Goal: Task Accomplishment & Management: Complete application form

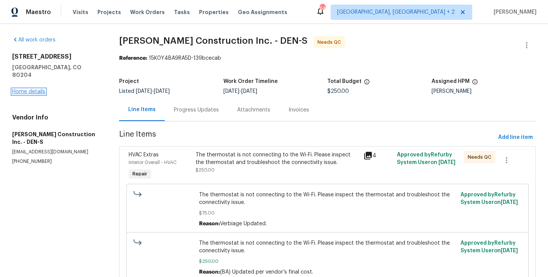
click at [36, 89] on link "Home details" at bounding box center [28, 91] width 33 height 5
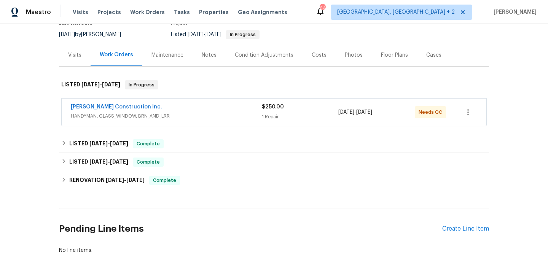
scroll to position [83, 0]
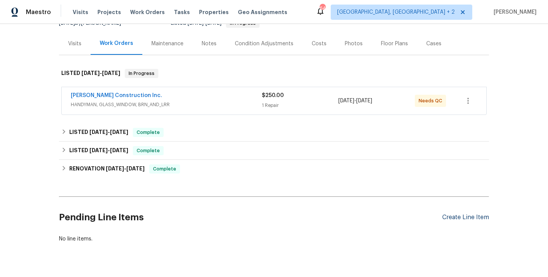
click at [450, 220] on div "Create Line Item" at bounding box center [465, 217] width 47 height 7
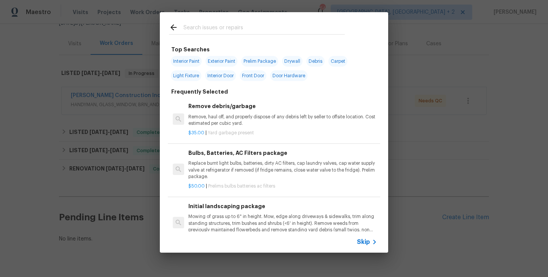
click at [209, 29] on input "text" at bounding box center [263, 28] width 161 height 11
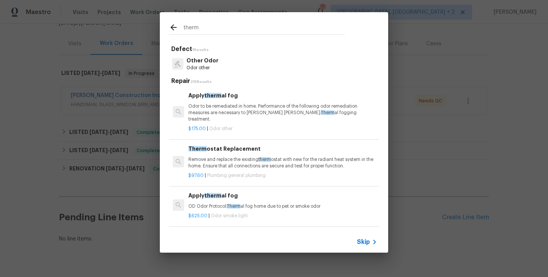
type input "therm"
click at [231, 146] on h6 "Therm ostat Replacement" at bounding box center [282, 149] width 189 height 8
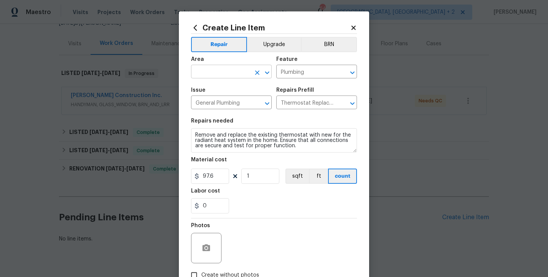
click at [217, 72] on input "text" at bounding box center [220, 73] width 59 height 12
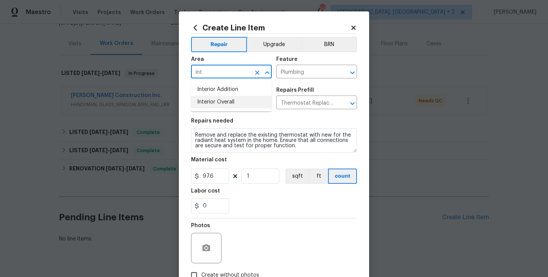
click at [233, 103] on li "Interior Overall" at bounding box center [231, 102] width 81 height 13
type input "Interior Overall"
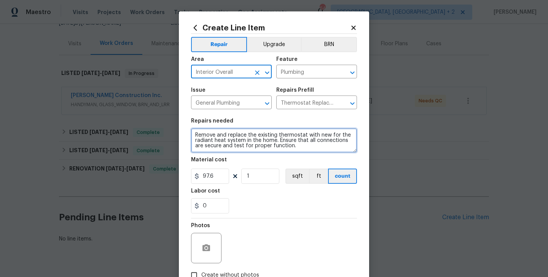
click at [233, 139] on textarea "Remove and replace the existing thermostat with new for the radiant heat system…" at bounding box center [274, 140] width 166 height 24
paste textarea "Please reset thermostat to no longer require Wifi to operate."
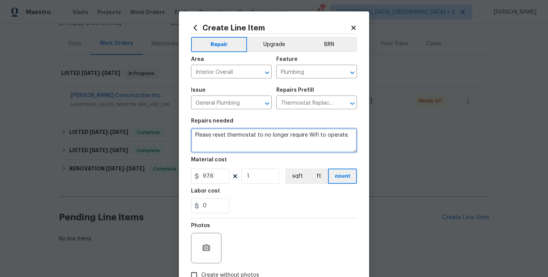
type textarea "Please reset thermostat to no longer require Wifi to operate."
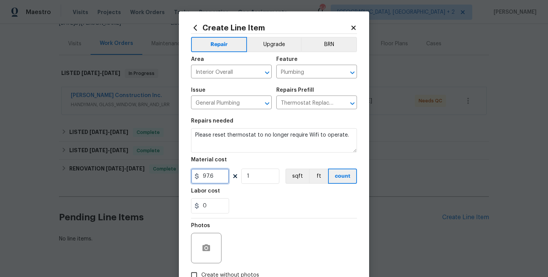
click at [210, 183] on input "97.6" at bounding box center [210, 176] width 38 height 15
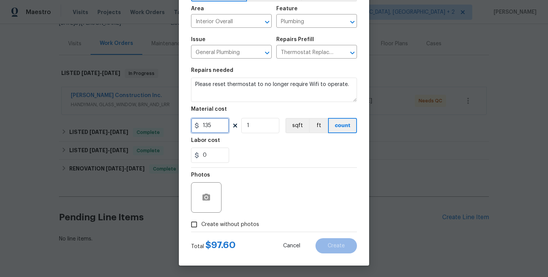
type input "135"
click at [207, 193] on icon "button" at bounding box center [206, 197] width 9 height 9
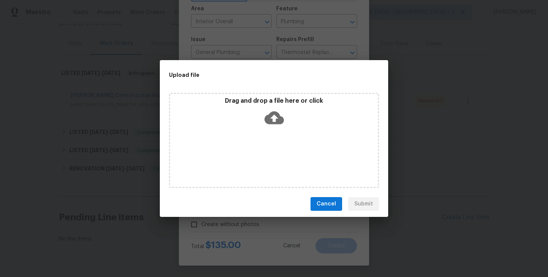
click at [278, 114] on icon at bounding box center [273, 117] width 19 height 13
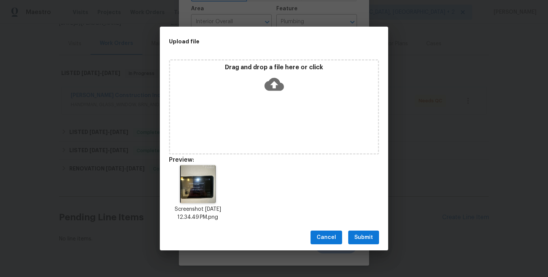
click at [368, 234] on span "Submit" at bounding box center [363, 238] width 19 height 10
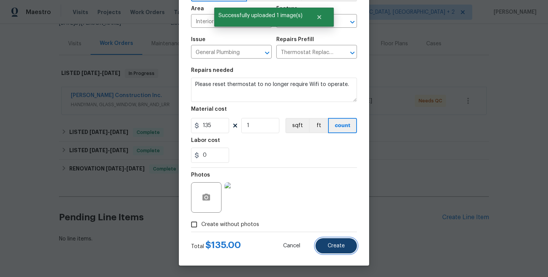
click at [342, 240] on button "Create" at bounding box center [335, 245] width 41 height 15
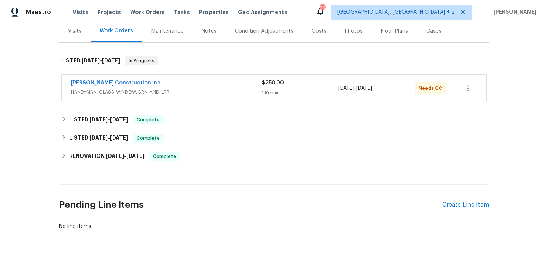
scroll to position [100, 0]
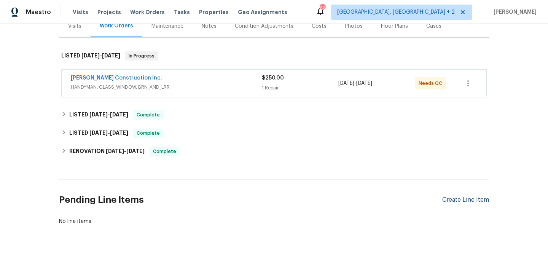
click at [449, 202] on div "Create Line Item" at bounding box center [465, 199] width 47 height 7
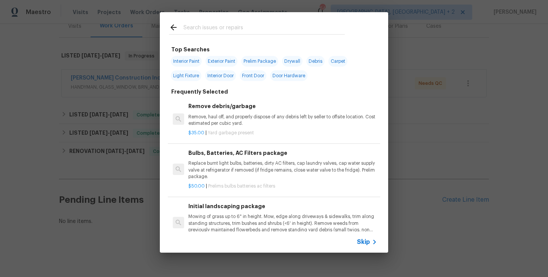
click at [22, 155] on div "Top Searches Interior Paint Exterior Paint Prelim Package Drywall Debris Carpet…" at bounding box center [274, 132] width 548 height 265
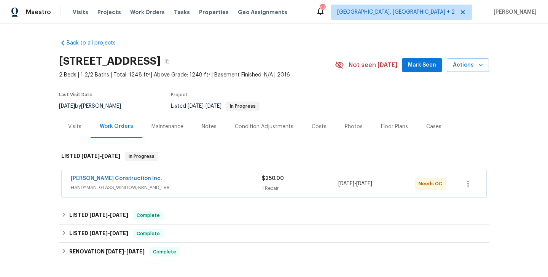
scroll to position [187, 0]
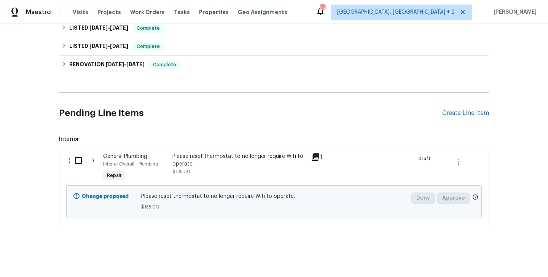
click at [77, 166] on input "checkbox" at bounding box center [81, 161] width 22 height 16
checkbox input "true"
click at [483, 251] on button "Create Work Order" at bounding box center [504, 258] width 63 height 14
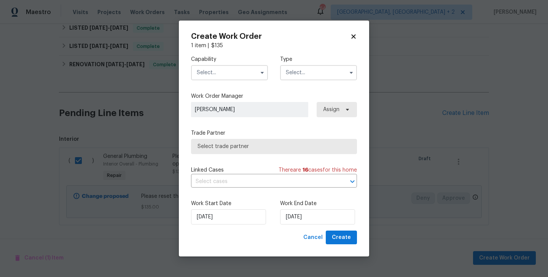
click at [217, 80] on div "Capability Type" at bounding box center [274, 67] width 166 height 37
click at [217, 77] on input "text" at bounding box center [229, 72] width 77 height 15
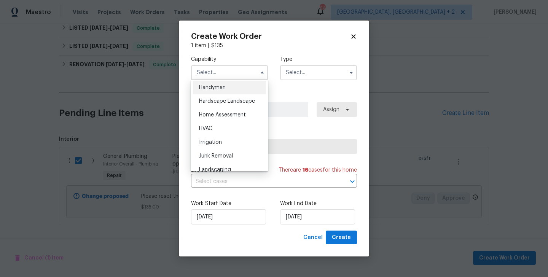
scroll to position [420, 0]
click at [221, 132] on div "HVAC" at bounding box center [229, 128] width 73 height 14
type input "HVAC"
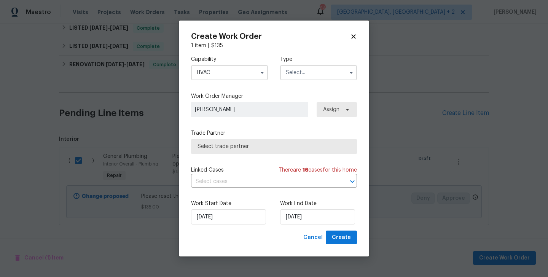
click at [304, 80] on input "text" at bounding box center [318, 72] width 77 height 15
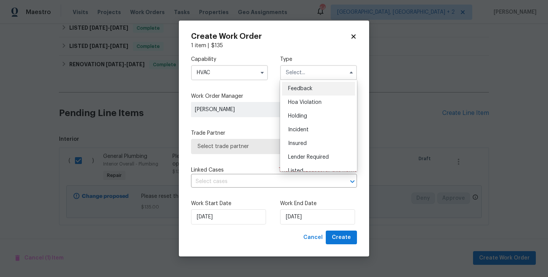
click at [307, 91] on span "Feedback" at bounding box center [300, 88] width 24 height 5
type input "Feedback"
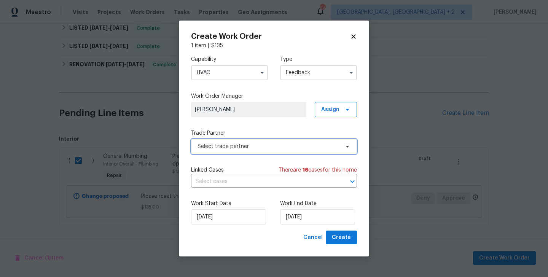
click at [249, 147] on span "Select trade partner" at bounding box center [268, 147] width 142 height 8
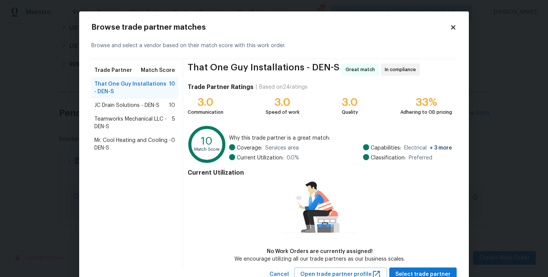
scroll to position [27, 0]
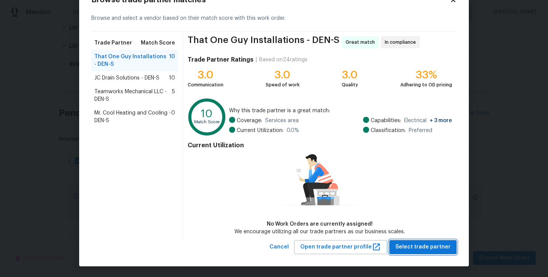
click at [417, 245] on span "Select trade partner" at bounding box center [422, 247] width 55 height 10
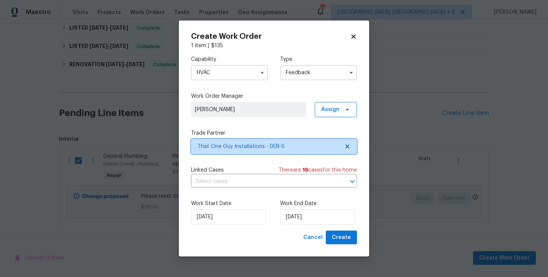
scroll to position [0, 0]
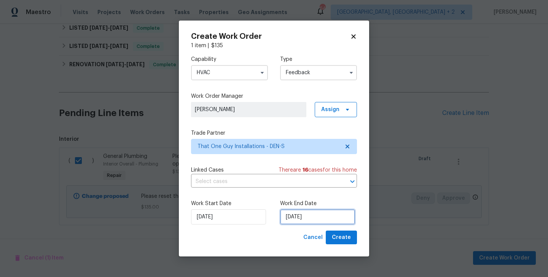
click at [307, 218] on input "29/08/2025" at bounding box center [317, 216] width 75 height 15
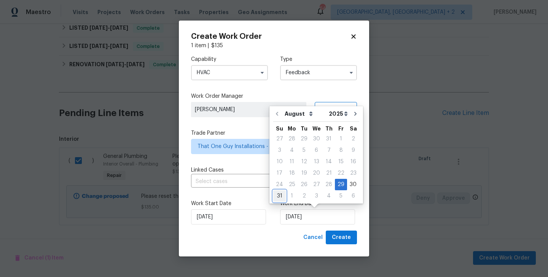
click at [278, 199] on div "31" at bounding box center [279, 196] width 13 height 11
type input "31/08/2025"
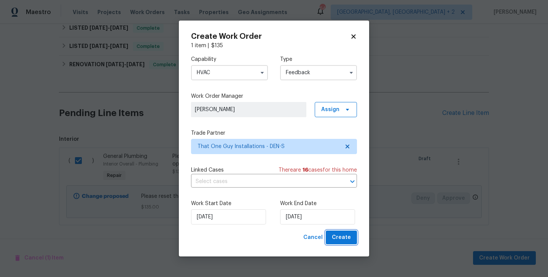
click at [348, 239] on span "Create" at bounding box center [341, 238] width 19 height 10
checkbox input "false"
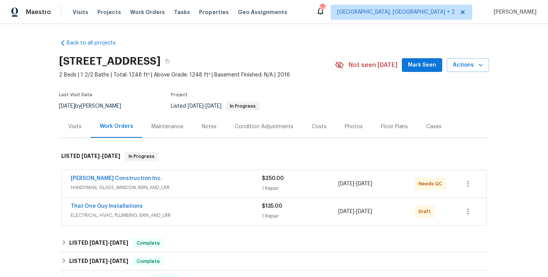
scroll to position [69, 0]
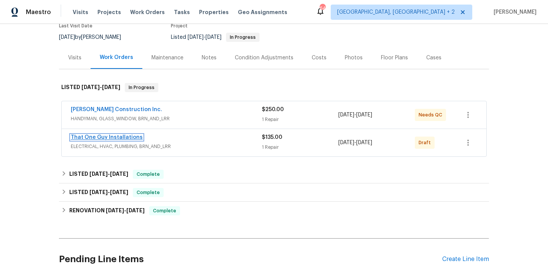
click at [134, 139] on link "That One Guy Installations" at bounding box center [107, 137] width 72 height 5
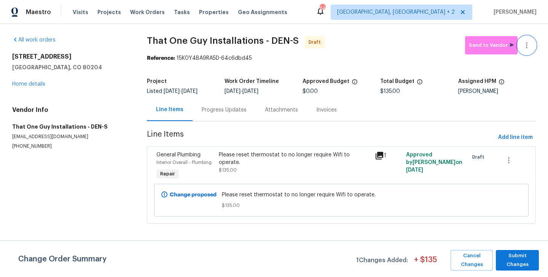
click at [529, 39] on button "button" at bounding box center [526, 45] width 18 height 18
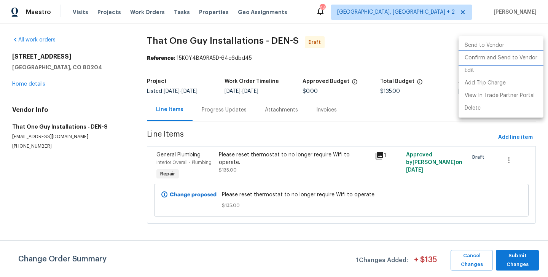
click at [529, 55] on li "Confirm and Send to Vendor" at bounding box center [500, 58] width 85 height 13
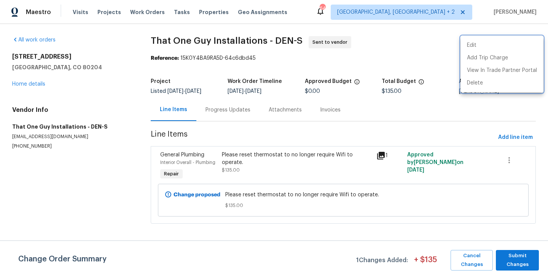
click at [215, 115] on div at bounding box center [274, 138] width 548 height 277
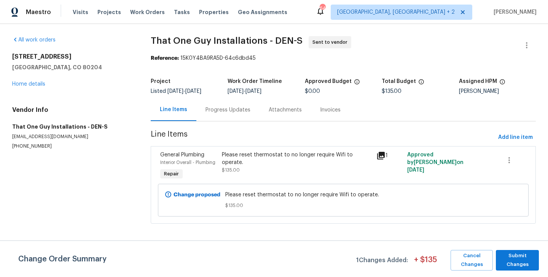
click at [215, 115] on div "Progress Updates" at bounding box center [227, 110] width 63 height 22
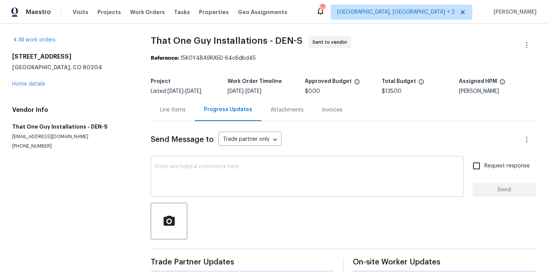
click at [225, 188] on textarea at bounding box center [307, 177] width 304 height 27
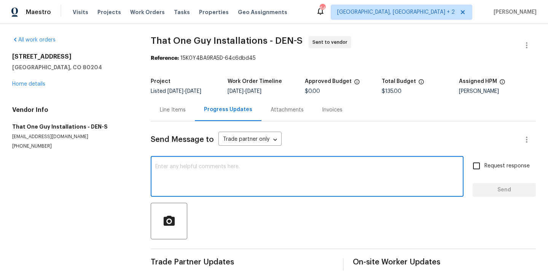
paste textarea "Hi, this is Blessida with Opendoor. I’m confirming you received the WO for the …"
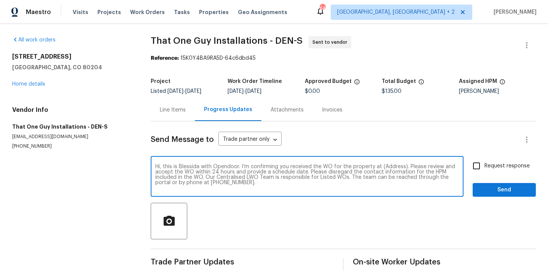
click at [390, 172] on textarea "Hi, this is Blessida with Opendoor. I’m confirming you received the WO for the …" at bounding box center [307, 177] width 304 height 27
paste textarea "1245 Utica St Apt 104, Denver, CO 80204"
type textarea "Hi, this is Blessida with Opendoor. I’m confirming you received the WO for the …"
click at [506, 164] on span "Request response" at bounding box center [506, 166] width 45 height 8
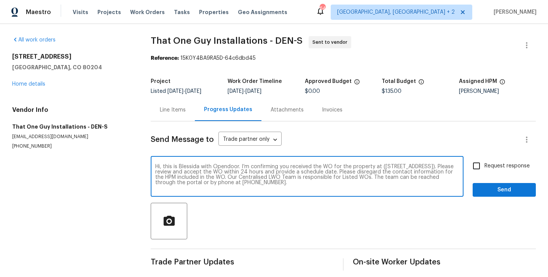
click at [484, 164] on input "Request response" at bounding box center [476, 166] width 16 height 16
checkbox input "true"
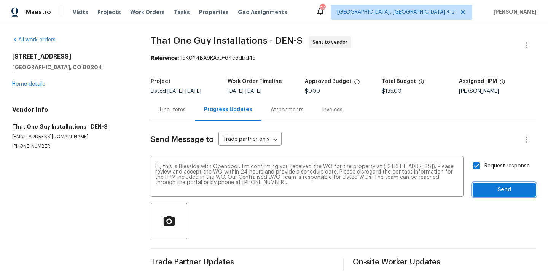
click at [501, 184] on button "Send" at bounding box center [503, 190] width 63 height 14
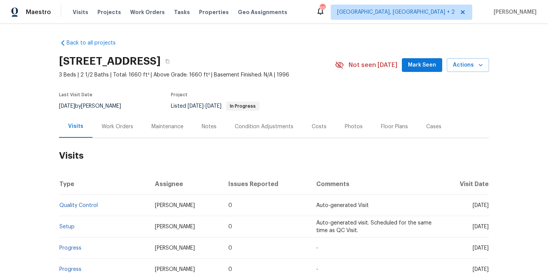
click at [127, 127] on div "Work Orders" at bounding box center [118, 127] width 32 height 8
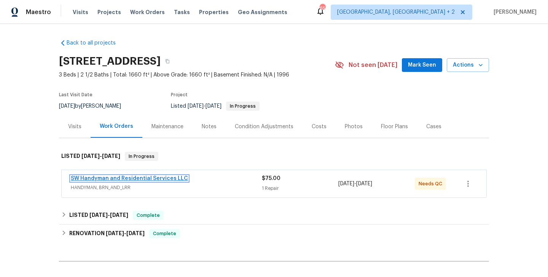
click at [150, 180] on link "SW Handyman and Residential Services LLC" at bounding box center [129, 178] width 117 height 5
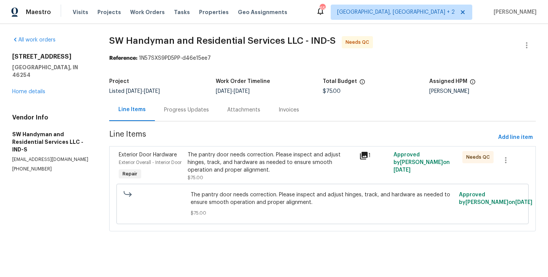
click at [177, 116] on div "Progress Updates" at bounding box center [186, 110] width 63 height 22
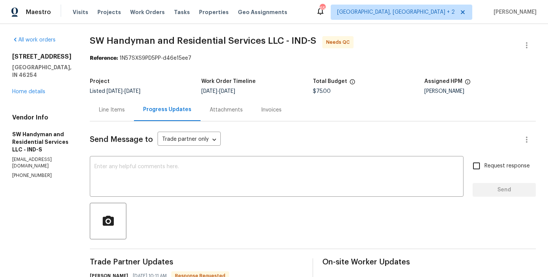
click at [117, 111] on div "Line Items" at bounding box center [112, 110] width 26 height 8
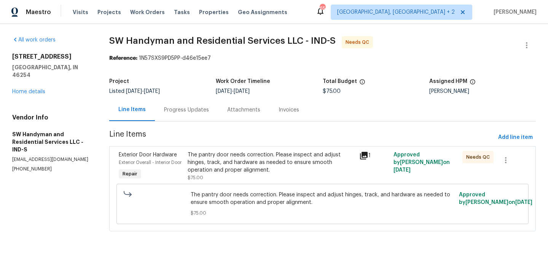
click at [272, 173] on div "The pantry door needs correction. Please inspect and adjust hinges, track, and …" at bounding box center [271, 162] width 167 height 23
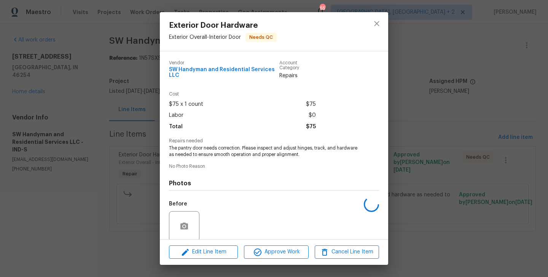
scroll to position [59, 0]
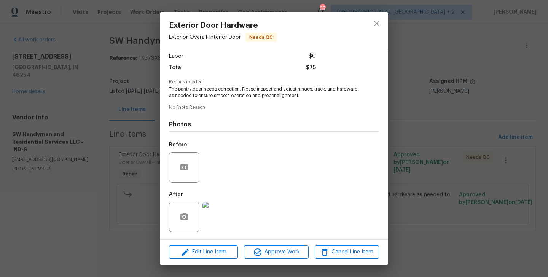
click at [425, 168] on div "Exterior Door Hardware Exterior Overall - Interior Door Needs QC Vendor SW Hand…" at bounding box center [274, 138] width 548 height 277
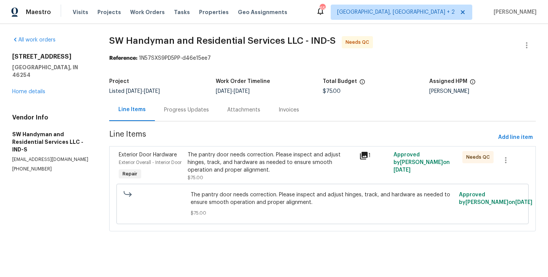
click at [181, 118] on div "Progress Updates" at bounding box center [186, 110] width 63 height 22
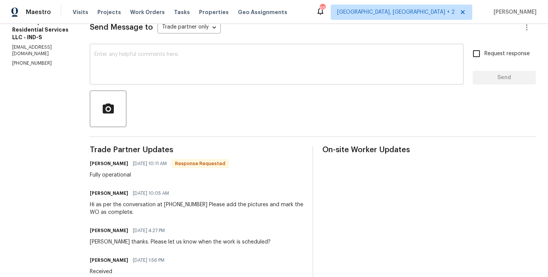
scroll to position [56, 0]
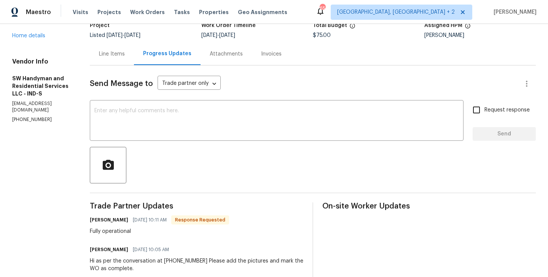
click at [97, 218] on h6 "Lindy Wert" at bounding box center [109, 220] width 38 height 8
copy h6 "Lindy"
click at [117, 107] on div "x ​" at bounding box center [277, 121] width 374 height 39
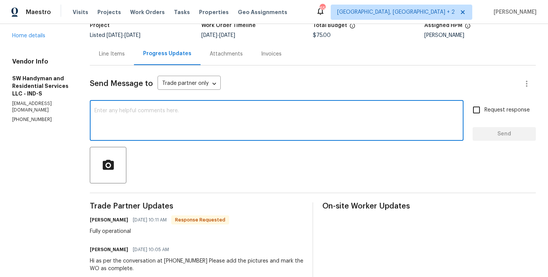
paste textarea "Lindy"
type textarea "Lindy Thanks, WO approved."
click at [476, 130] on button "Send" at bounding box center [503, 134] width 63 height 14
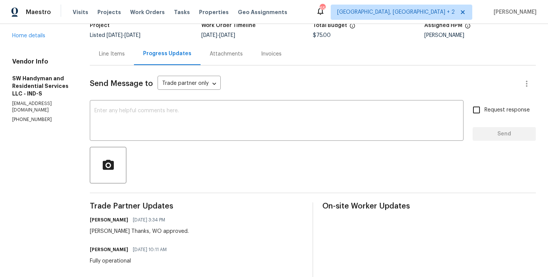
scroll to position [0, 0]
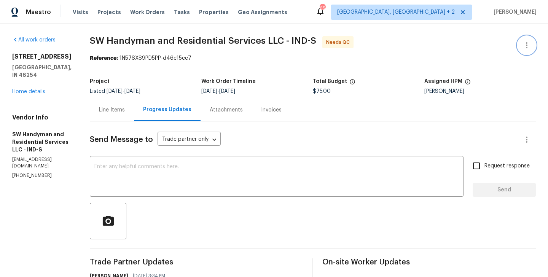
click at [529, 43] on icon "button" at bounding box center [526, 45] width 9 height 9
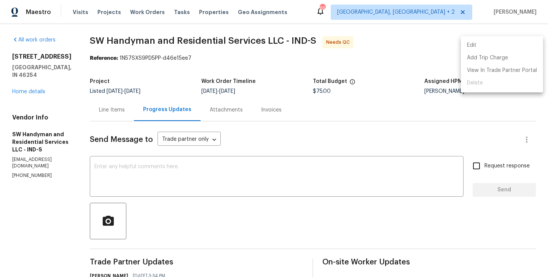
click at [506, 43] on li "Edit" at bounding box center [502, 45] width 82 height 13
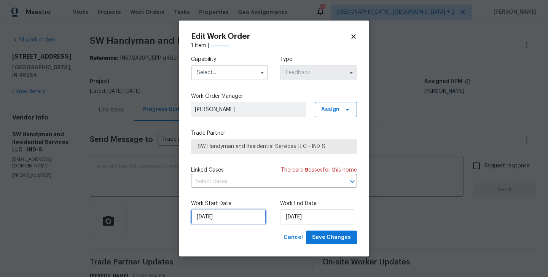
click at [230, 219] on input "27/08/2025" at bounding box center [228, 216] width 75 height 15
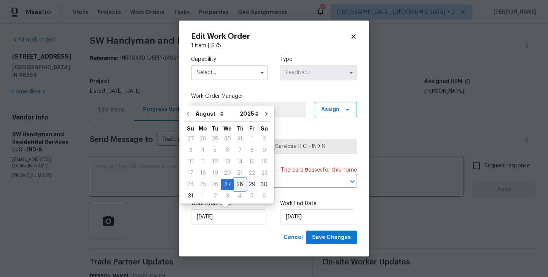
click at [236, 181] on div "28" at bounding box center [240, 184] width 12 height 11
type input "28/08/2025"
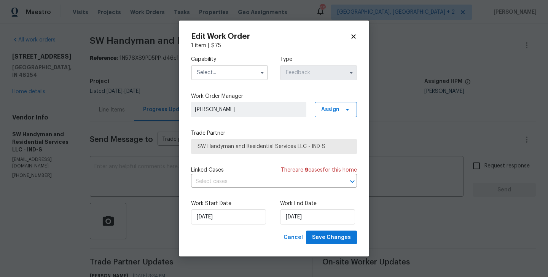
click at [206, 72] on input "text" at bounding box center [229, 72] width 77 height 15
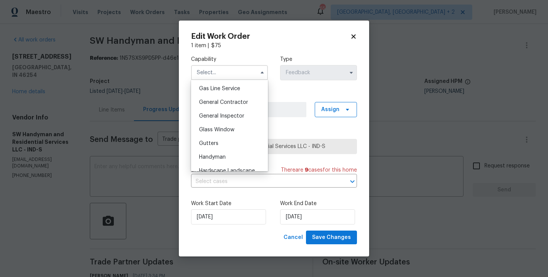
scroll to position [353, 0]
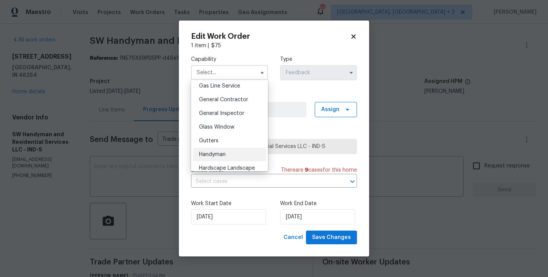
click at [223, 154] on span "Handyman" at bounding box center [212, 154] width 27 height 5
type input "Handyman"
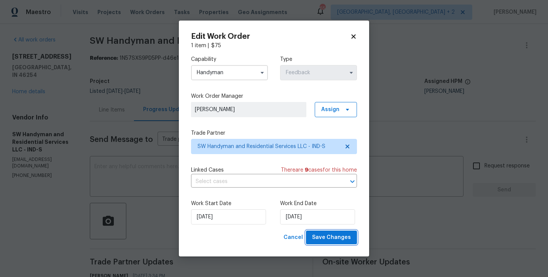
click at [346, 240] on span "Save Changes" at bounding box center [331, 238] width 39 height 10
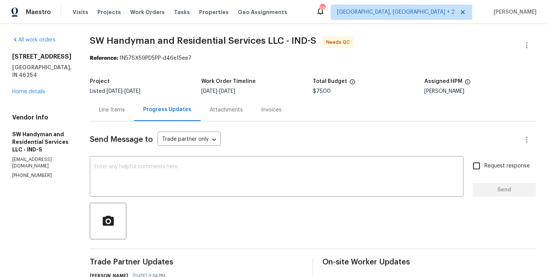
click at [112, 109] on div "Line Items" at bounding box center [112, 110] width 26 height 8
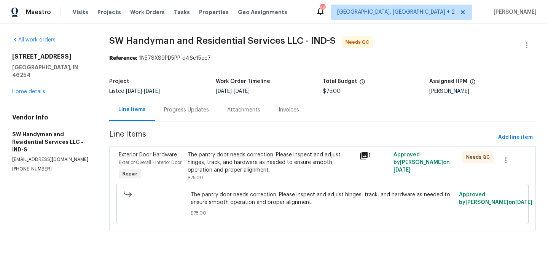
click at [238, 150] on div "The pantry door needs correction. Please inspect and adjust hinges, track, and …" at bounding box center [271, 166] width 172 height 35
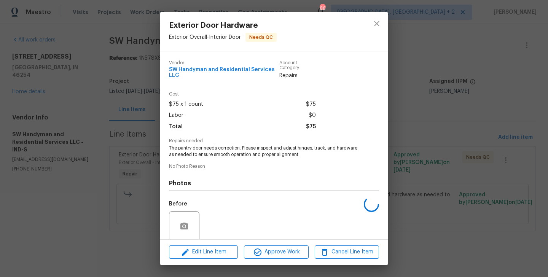
scroll to position [59, 0]
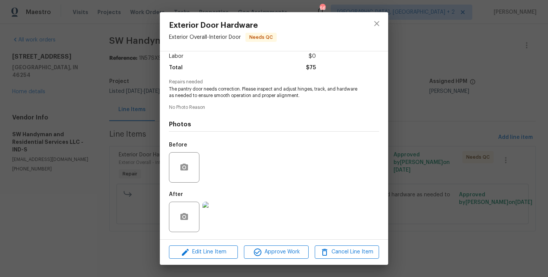
click at [274, 267] on div "Exterior Door Hardware Exterior Overall - Interior Door Needs QC Vendor SW Hand…" at bounding box center [274, 138] width 548 height 277
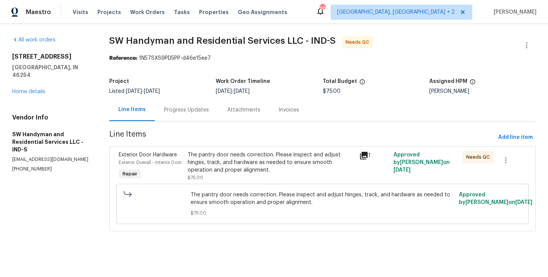
click at [262, 165] on div "The pantry door needs correction. Please inspect and adjust hinges, track, and …" at bounding box center [271, 162] width 167 height 23
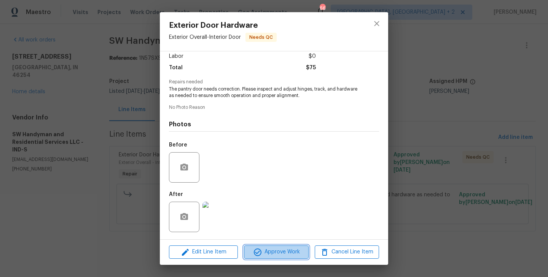
click at [276, 254] on span "Approve Work" at bounding box center [276, 252] width 60 height 10
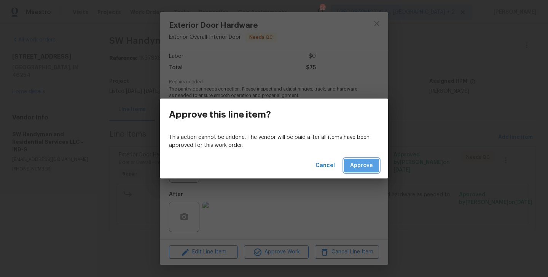
click at [376, 162] on button "Approve" at bounding box center [361, 166] width 35 height 14
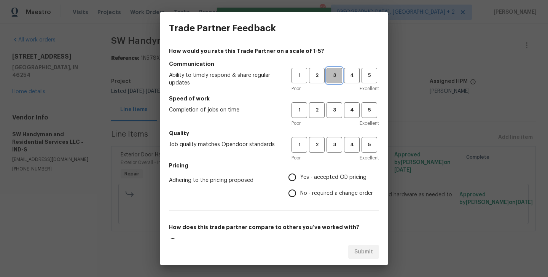
click at [338, 71] on span "3" at bounding box center [334, 75] width 14 height 9
click at [301, 78] on span "1" at bounding box center [299, 75] width 14 height 9
click at [316, 104] on button "2" at bounding box center [317, 110] width 16 height 16
click at [320, 136] on h5 "Quality" at bounding box center [274, 133] width 210 height 8
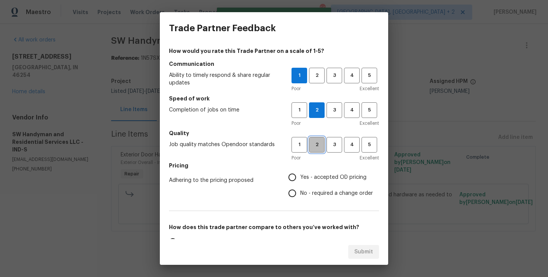
click at [320, 140] on span "2" at bounding box center [317, 144] width 14 height 9
click at [320, 195] on span "No - required a change order" at bounding box center [336, 193] width 73 height 8
click at [300, 195] on input "No - required a change order" at bounding box center [292, 193] width 16 height 16
radio input "true"
click at [310, 179] on span "Yes - accepted OD pricing" at bounding box center [333, 177] width 66 height 8
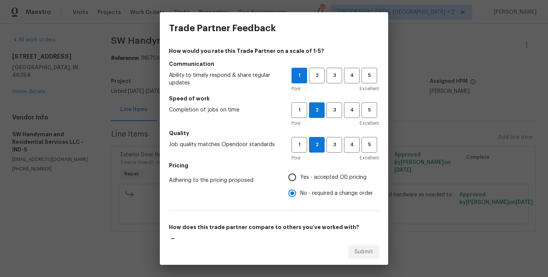
click at [300, 179] on input "Yes - accepted OD pricing" at bounding box center [292, 177] width 16 height 16
radio input "true"
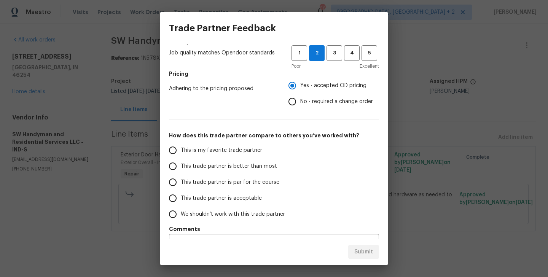
click at [246, 166] on span "This trade partner is better than most" at bounding box center [229, 166] width 96 height 8
click at [181, 166] on input "This trade partner is better than most" at bounding box center [173, 166] width 16 height 16
click at [371, 254] on span "Submit" at bounding box center [363, 252] width 19 height 10
radio input "true"
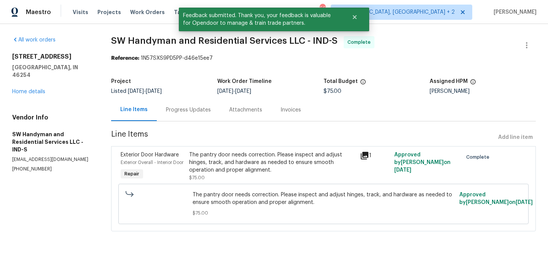
click at [166, 111] on div "Progress Updates" at bounding box center [188, 110] width 45 height 8
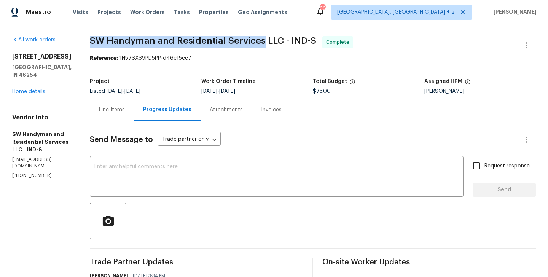
drag, startPoint x: 87, startPoint y: 38, endPoint x: 262, endPoint y: 41, distance: 174.2
click at [262, 41] on div "All work orders 6154 Tybalt Cir Indianapolis, IN 46254 Home details Vendor Info…" at bounding box center [274, 261] width 548 height 475
copy span "SW Handyman and Residential Services"
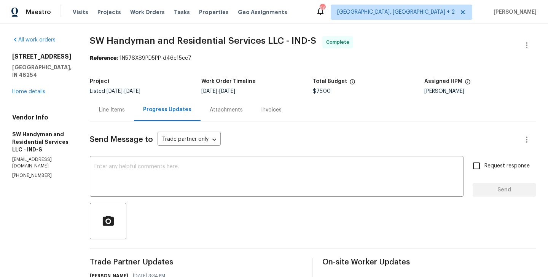
click at [32, 81] on div "6154 Tybalt Cir Indianapolis, IN 46254 Home details" at bounding box center [41, 74] width 59 height 43
click at [33, 89] on link "Home details" at bounding box center [28, 91] width 33 height 5
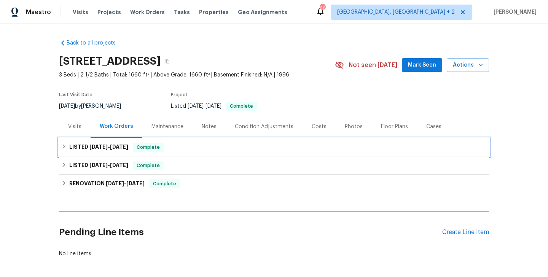
click at [189, 142] on div "LISTED 8/27/25 - 8/29/25 Complete" at bounding box center [274, 147] width 430 height 18
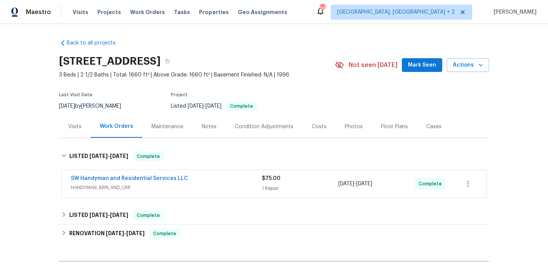
click at [189, 142] on div "Back to all projects 6154 Tybalt Cir, Indianapolis, IN 46254 3 Beds | 2 1/2 Bat…" at bounding box center [274, 173] width 430 height 280
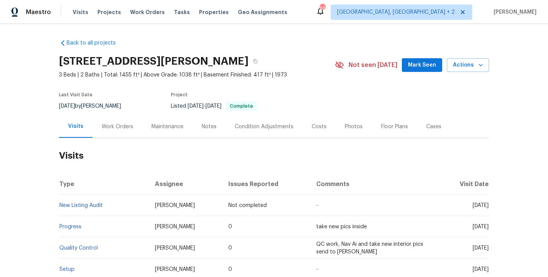
click at [127, 124] on div "Work Orders" at bounding box center [118, 127] width 32 height 8
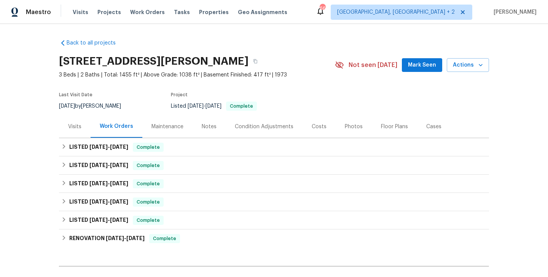
scroll to position [87, 0]
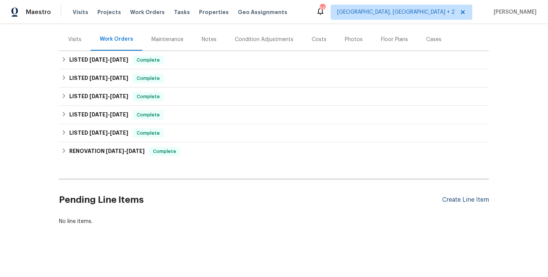
click at [461, 199] on div "Create Line Item" at bounding box center [465, 199] width 47 height 7
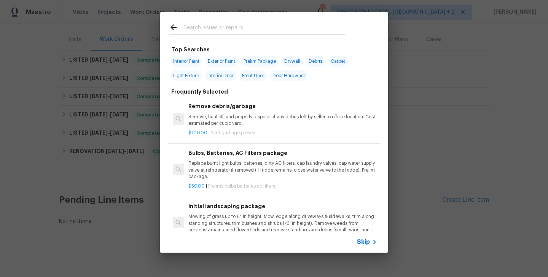
click at [227, 27] on input "text" at bounding box center [263, 28] width 161 height 11
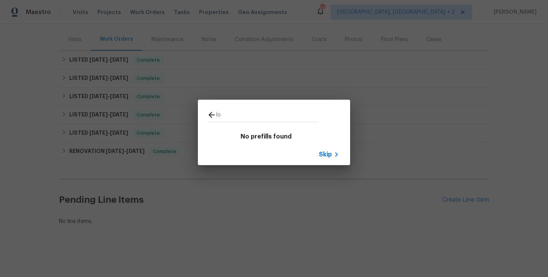
type input "l"
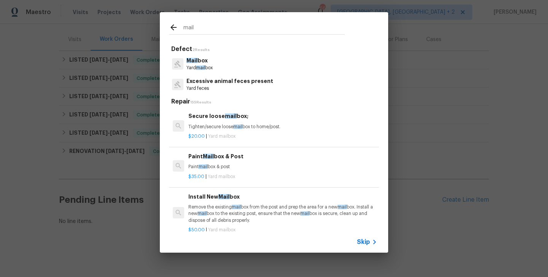
type input "mail"
click at [200, 62] on p "Mail box" at bounding box center [199, 61] width 26 height 8
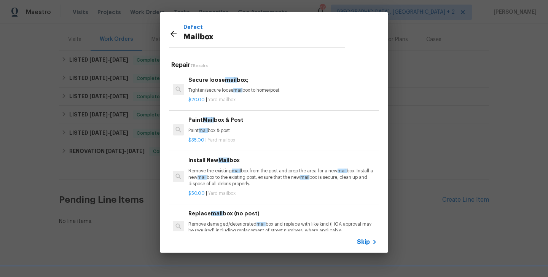
click at [215, 81] on h6 "Secure loose mail box;" at bounding box center [282, 80] width 189 height 8
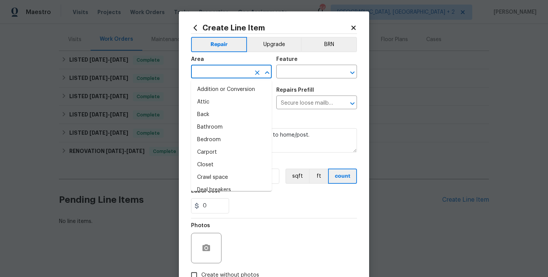
click at [210, 77] on input "text" at bounding box center [220, 73] width 59 height 12
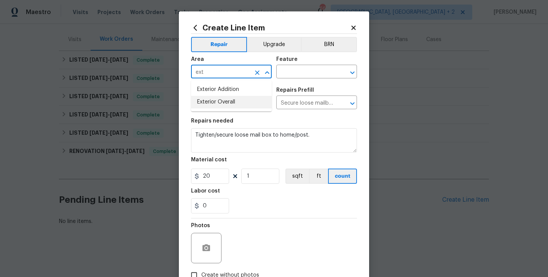
click at [219, 97] on li "Exterior Overall" at bounding box center [231, 102] width 81 height 13
type input "Exterior Overall"
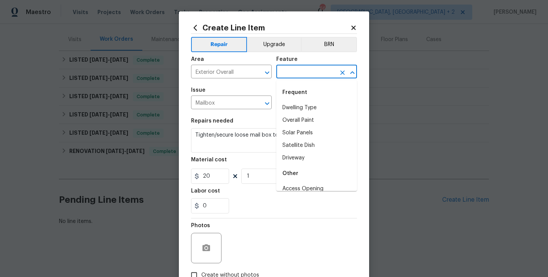
click at [280, 69] on input "text" at bounding box center [305, 73] width 59 height 12
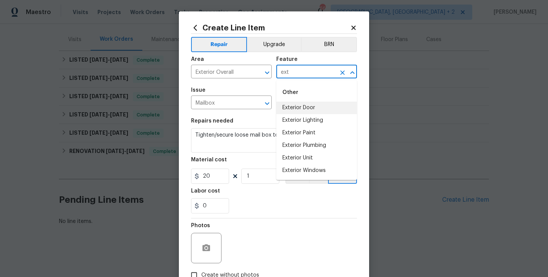
click at [295, 105] on li "Exterior Door" at bounding box center [316, 108] width 81 height 13
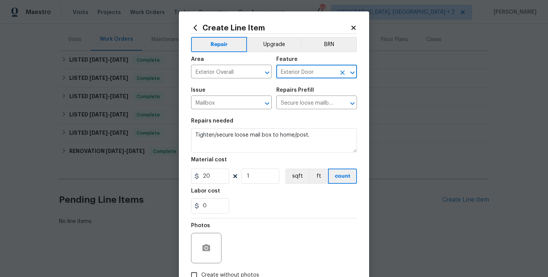
type input "Exterior Door"
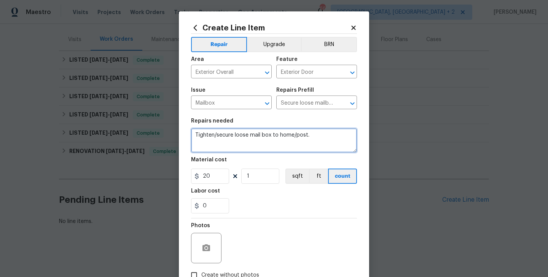
click at [255, 148] on textarea "Tighten/secure loose mail box to home/post." at bounding box center [274, 140] width 166 height 24
paste textarea "Please update the LB code and ensure the new code is documented in the portal. …"
type textarea "Please update the LB code and ensure the new code is documented in the portal. …"
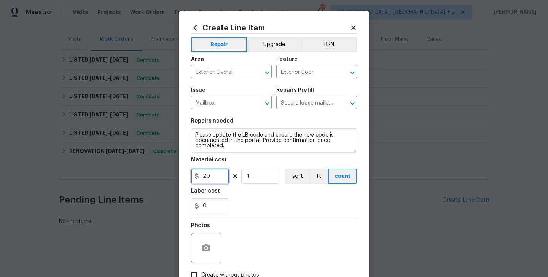
click at [213, 176] on input "20" at bounding box center [210, 176] width 38 height 15
click at [210, 172] on input "75" at bounding box center [210, 176] width 38 height 15
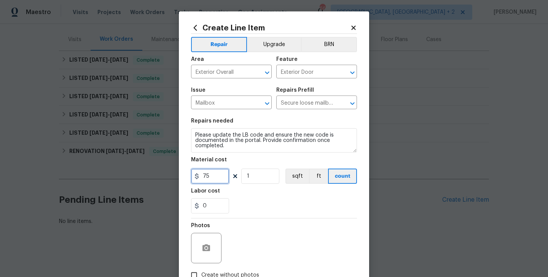
click at [210, 172] on input "75" at bounding box center [210, 176] width 38 height 15
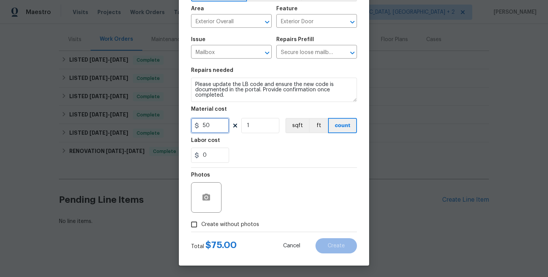
type input "50"
click at [251, 223] on span "Create without photos" at bounding box center [230, 225] width 58 height 8
click at [201, 223] on input "Create without photos" at bounding box center [194, 224] width 14 height 14
checkbox input "true"
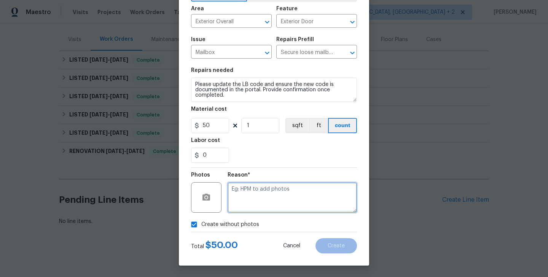
click at [281, 196] on textarea at bounding box center [291, 197] width 129 height 30
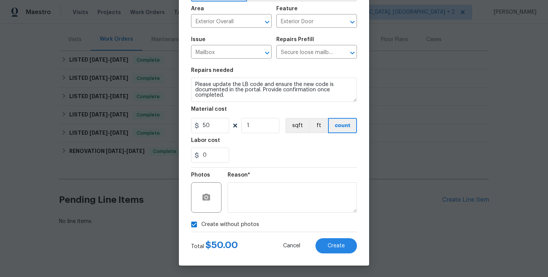
click at [335, 256] on div "Create Line Item Repair Upgrade BRN Area Exterior Overall ​ Feature Exterior Do…" at bounding box center [274, 113] width 190 height 305
click at [335, 249] on button "Create" at bounding box center [335, 245] width 41 height 15
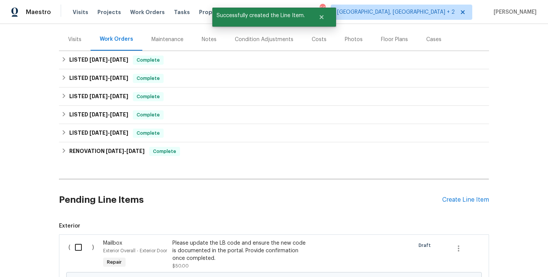
scroll to position [189, 0]
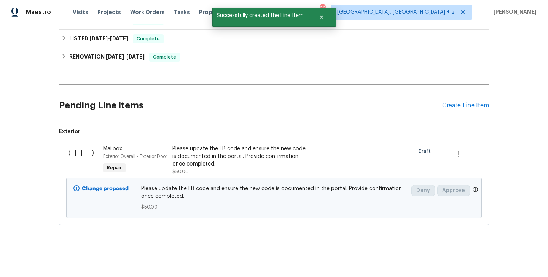
click at [73, 148] on input "checkbox" at bounding box center [81, 153] width 22 height 16
checkbox input "true"
click at [500, 262] on span "Create Work Order" at bounding box center [504, 258] width 51 height 10
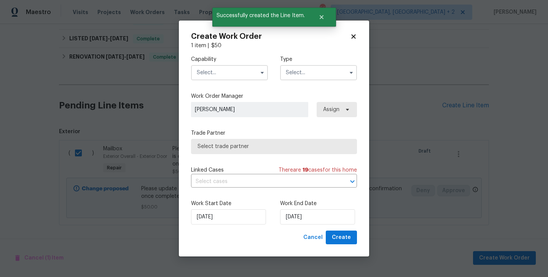
click at [206, 72] on input "text" at bounding box center [229, 72] width 77 height 15
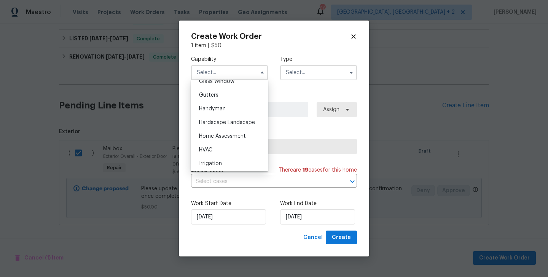
scroll to position [399, 0]
click at [220, 109] on span "Handyman" at bounding box center [212, 108] width 27 height 5
type input "Handyman"
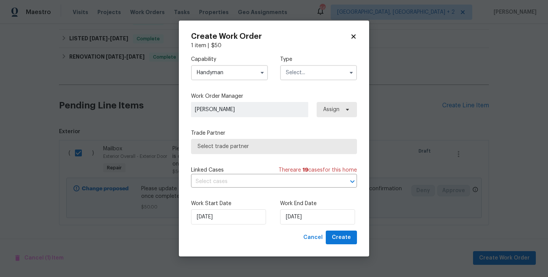
click at [304, 76] on input "text" at bounding box center [318, 72] width 77 height 15
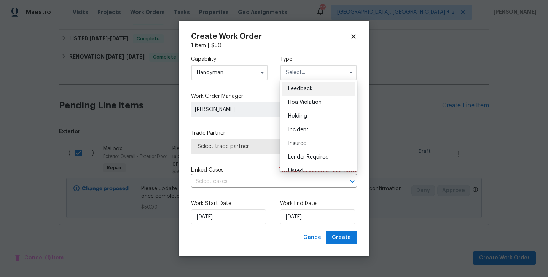
click at [305, 86] on div "Feedback" at bounding box center [318, 89] width 73 height 14
type input "Feedback"
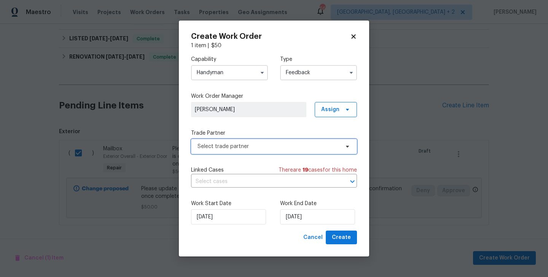
click at [232, 149] on span "Select trade partner" at bounding box center [268, 147] width 142 height 8
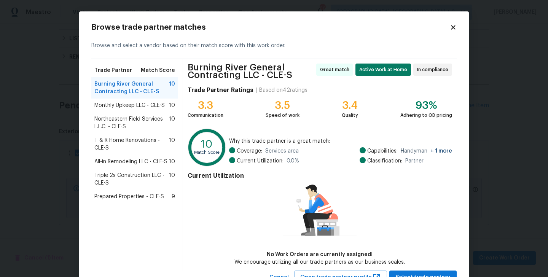
click at [118, 139] on span "T & R Home Renovations - CLE-S" at bounding box center [131, 144] width 75 height 15
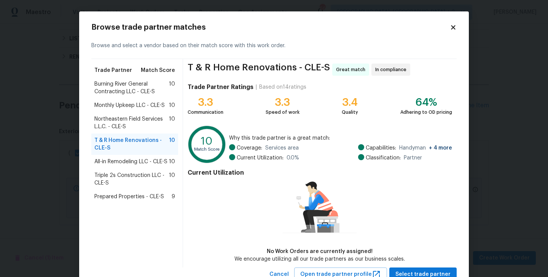
scroll to position [27, 0]
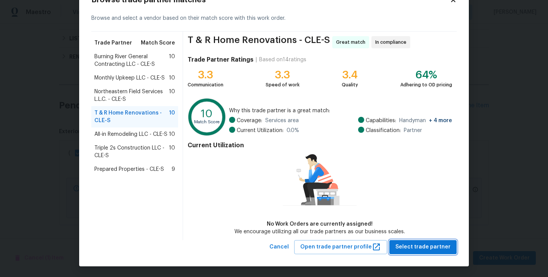
click at [414, 242] on span "Select trade partner" at bounding box center [422, 247] width 55 height 10
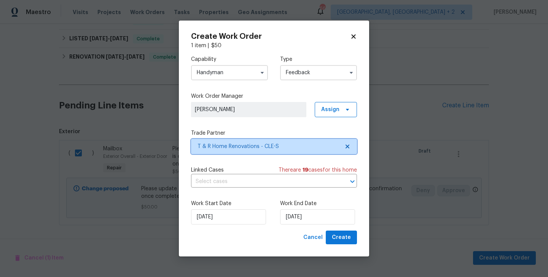
scroll to position [0, 0]
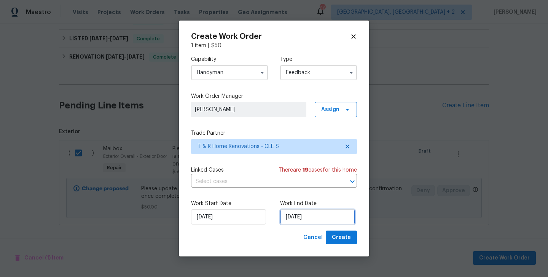
click at [301, 220] on input "29/08/2025" at bounding box center [317, 216] width 75 height 15
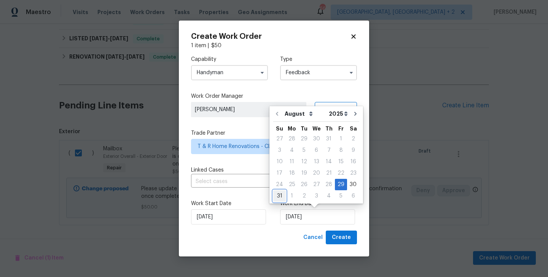
click at [275, 197] on div "31" at bounding box center [279, 196] width 13 height 11
type input "31/08/2025"
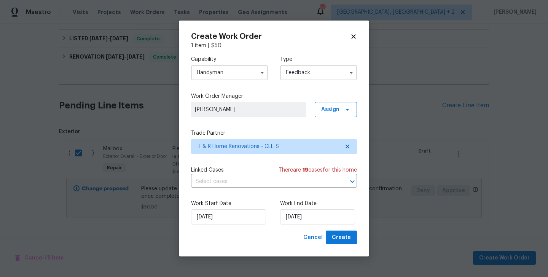
click at [335, 230] on div "Work Start Date 29/08/2025 Work End Date 31/08/2025" at bounding box center [274, 212] width 166 height 37
click at [343, 233] on span "Create" at bounding box center [341, 238] width 19 height 10
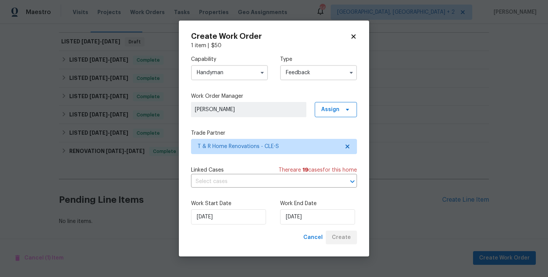
scroll to position [105, 0]
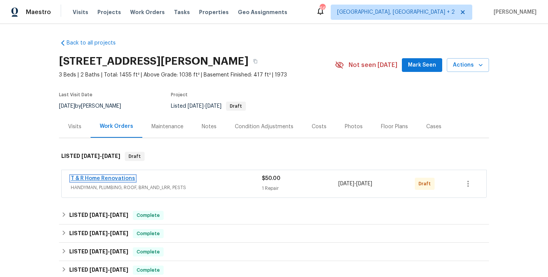
click at [113, 177] on link "T & R Home Renovations" at bounding box center [103, 178] width 64 height 5
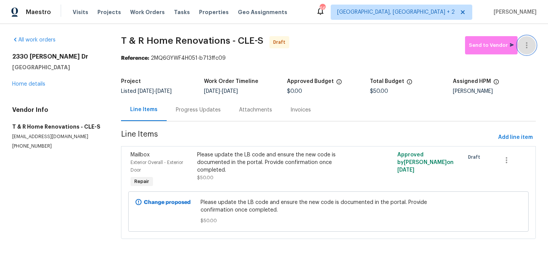
click at [530, 42] on icon "button" at bounding box center [526, 45] width 9 height 9
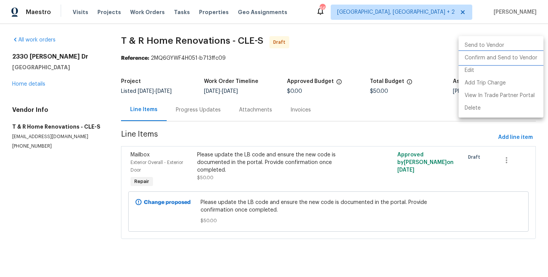
click at [530, 62] on li "Confirm and Send to Vendor" at bounding box center [500, 58] width 85 height 13
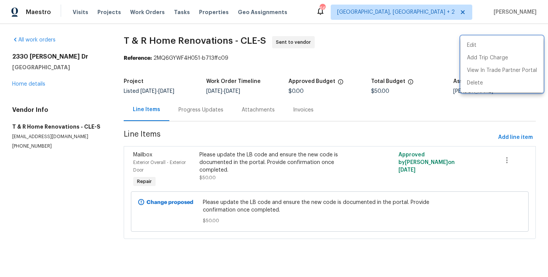
click at [210, 110] on div at bounding box center [274, 138] width 548 height 277
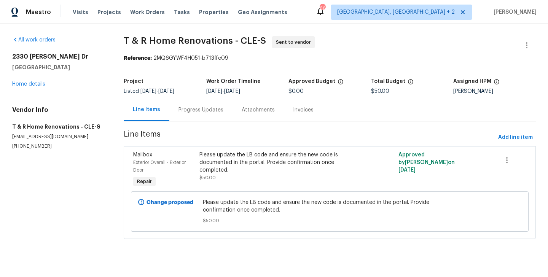
click at [210, 110] on div "Progress Updates" at bounding box center [200, 110] width 45 height 8
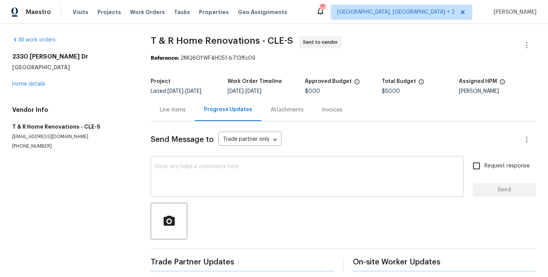
click at [231, 180] on textarea at bounding box center [307, 177] width 304 height 27
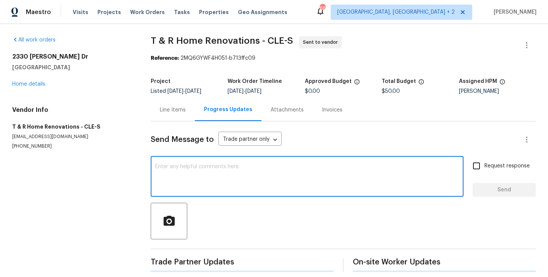
paste textarea "Hi, this is Blessida with Opendoor. I’m confirming you received the WO for the …"
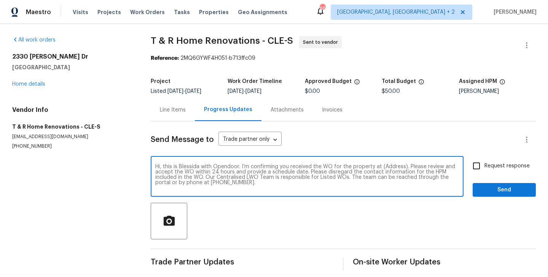
click at [391, 173] on textarea "Hi, this is Blessida with Opendoor. I’m confirming you received the WO for the …" at bounding box center [307, 177] width 304 height 27
paste textarea "[STREET_ADDRESS][PERSON_NAME]"
type textarea "Hi, this is Blessida with Opendoor. I’m confirming you received the WO for the …"
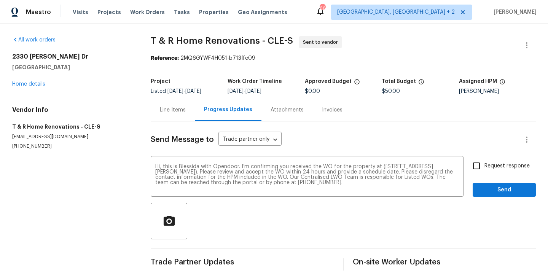
click at [487, 163] on span "Request response" at bounding box center [506, 166] width 45 height 8
click at [484, 163] on input "Request response" at bounding box center [476, 166] width 16 height 16
checkbox input "true"
click at [487, 185] on button "Send" at bounding box center [503, 190] width 63 height 14
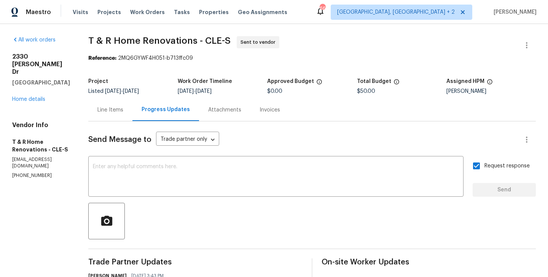
click at [138, 57] on div "Reference: 2MQ6GYWF4H051-b713ffc09" at bounding box center [311, 58] width 447 height 8
drag, startPoint x: 137, startPoint y: 58, endPoint x: 230, endPoint y: 59, distance: 93.2
click at [230, 58] on div "Reference: 2MQ6GYWF4H051-b713ffc09" at bounding box center [311, 58] width 447 height 8
copy div "2MQ6GYWF4H051-b713ffc09"
drag, startPoint x: 105, startPoint y: 39, endPoint x: 210, endPoint y: 43, distance: 105.0
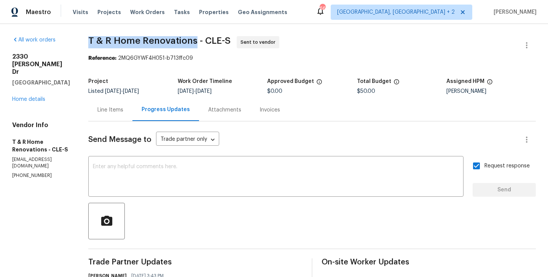
click at [210, 43] on div "All work orders [STREET_ADDRESS][PERSON_NAME][PERSON_NAME] Home details Vendor …" at bounding box center [274, 187] width 548 height 326
copy span "T & R Home Renovations"
click at [10, 83] on div "All work orders [STREET_ADDRESS][PERSON_NAME][PERSON_NAME] Home details Vendor …" at bounding box center [274, 187] width 548 height 326
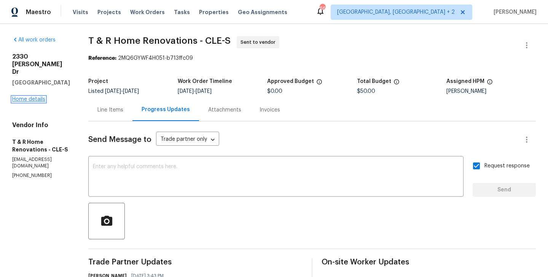
click at [19, 97] on link "Home details" at bounding box center [28, 99] width 33 height 5
